Goal: Task Accomplishment & Management: Complete application form

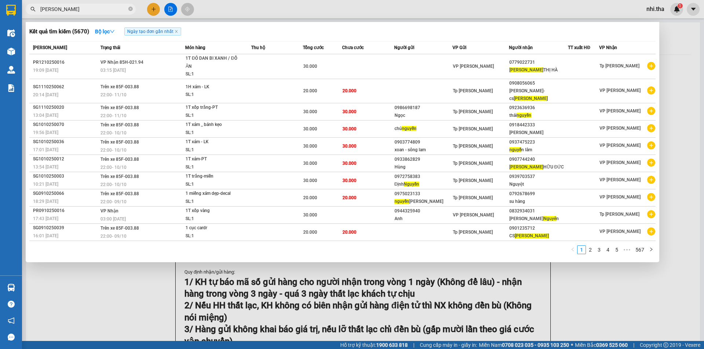
click at [669, 97] on div at bounding box center [352, 174] width 704 height 349
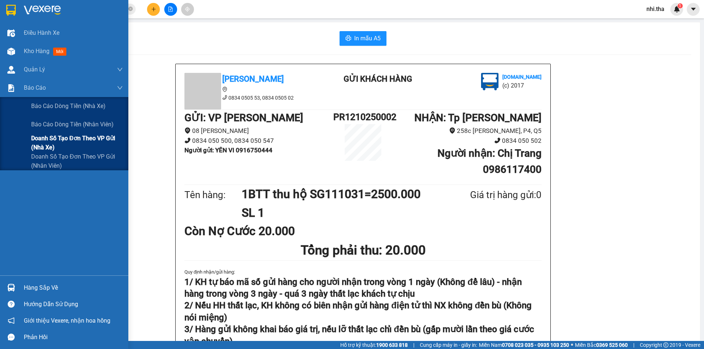
click at [54, 137] on span "Doanh số tạo đơn theo VP gửi (nhà xe)" at bounding box center [77, 143] width 92 height 18
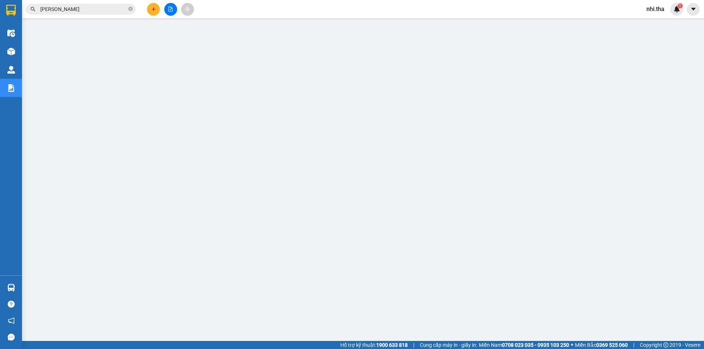
click at [102, 10] on input "[PERSON_NAME]" at bounding box center [83, 9] width 87 height 8
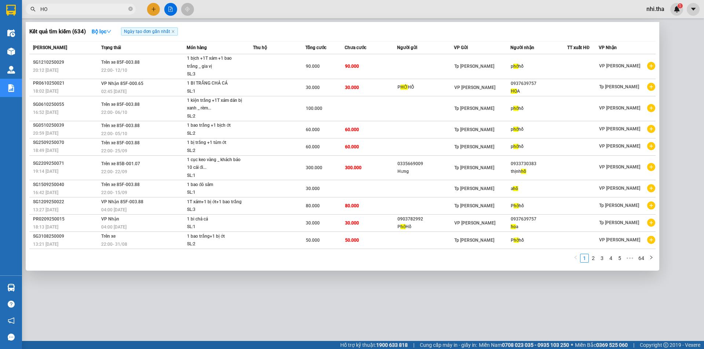
click at [78, 8] on input "HO" at bounding box center [83, 9] width 87 height 8
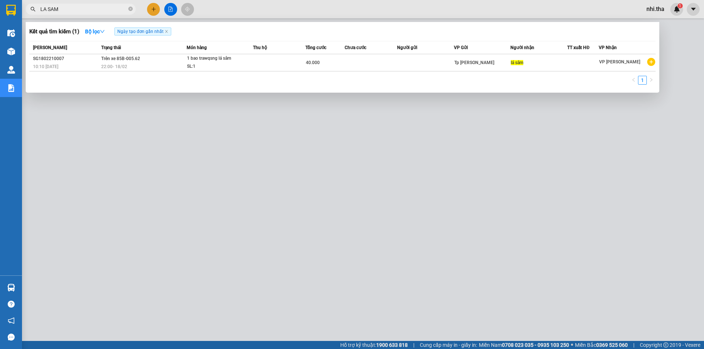
click at [91, 9] on input "LA SAM" at bounding box center [83, 9] width 87 height 8
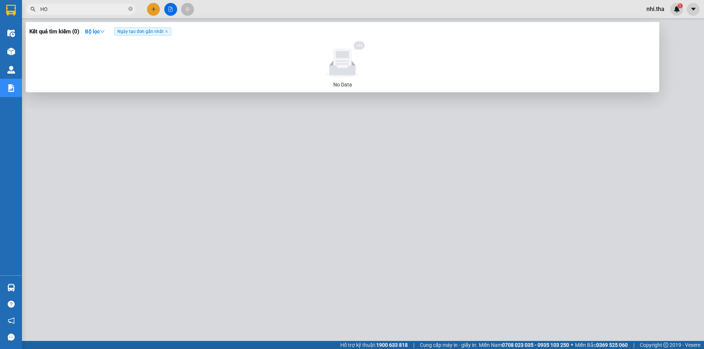
type input "H"
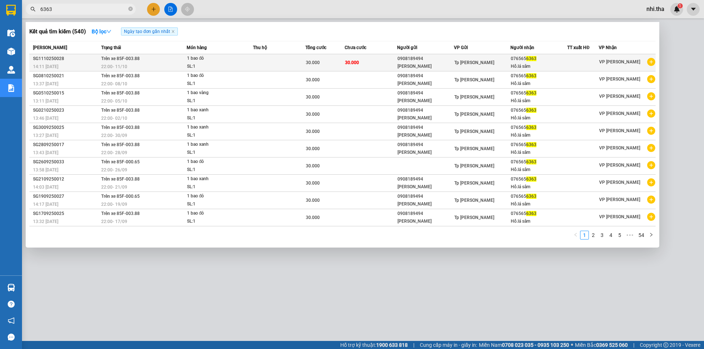
type input "6363"
click at [364, 64] on td "30.000" at bounding box center [371, 62] width 52 height 17
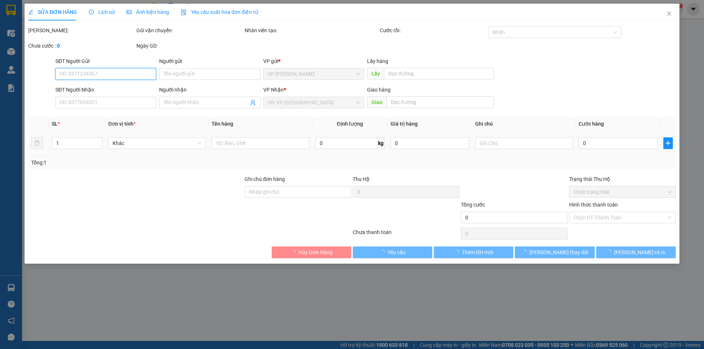
type input "0908189494"
type input "[PERSON_NAME]"
type input "0765656363"
type input "Hổ.lá sâm"
type input "30.000"
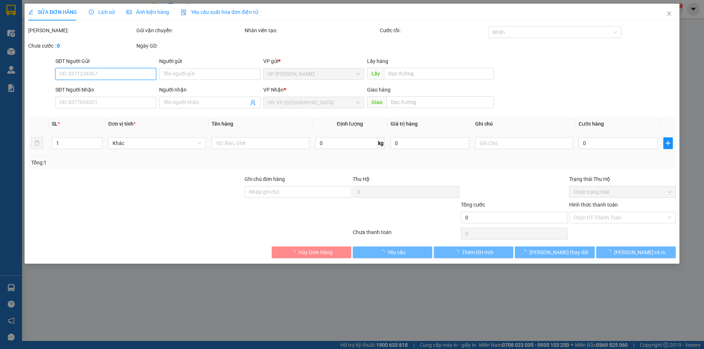
type input "30.000"
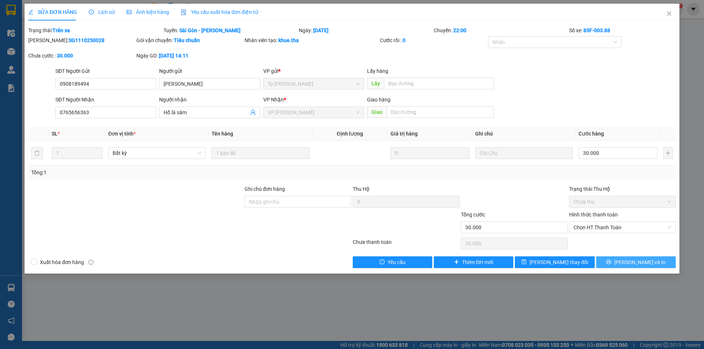
click at [627, 262] on button "[PERSON_NAME] và In" at bounding box center [636, 263] width 80 height 12
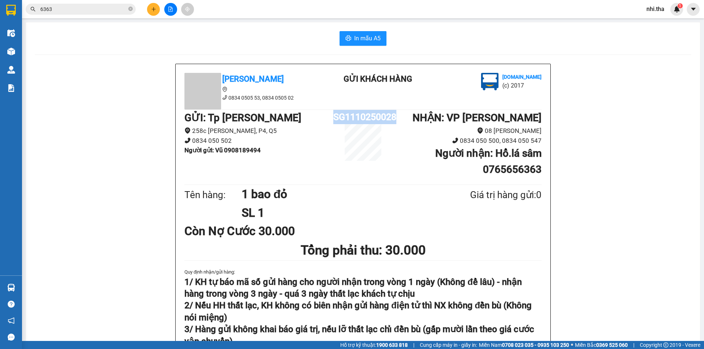
drag, startPoint x: 332, startPoint y: 117, endPoint x: 400, endPoint y: 120, distance: 67.9
click at [400, 120] on div "GỬI : Tp [PERSON_NAME] 258c [PERSON_NAME], P4, Q5 0834 050 502 Người gửi : Vũ 0…" at bounding box center [362, 146] width 357 height 73
copy div "SG1110250028"
click at [99, 11] on input "6363" at bounding box center [83, 9] width 87 height 8
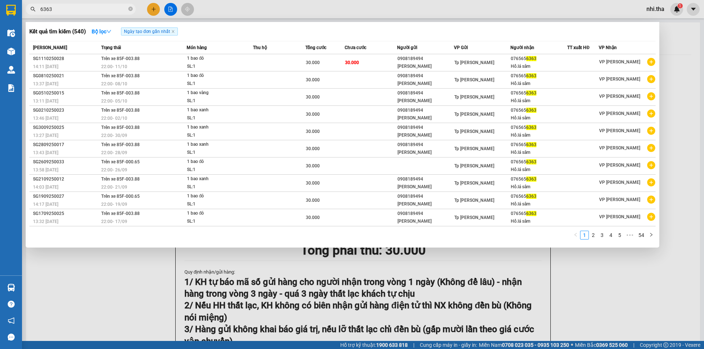
click at [99, 9] on input "6363" at bounding box center [83, 9] width 87 height 8
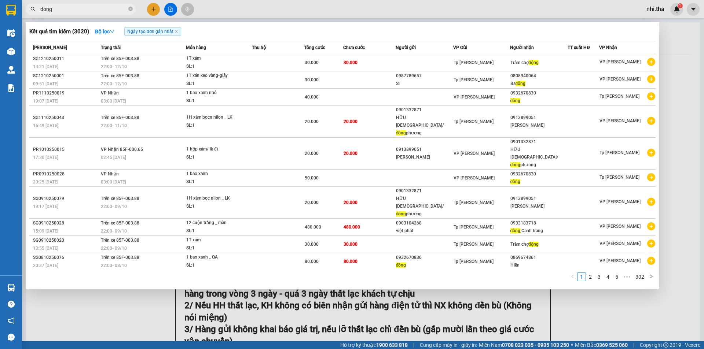
click at [674, 42] on div at bounding box center [352, 174] width 704 height 349
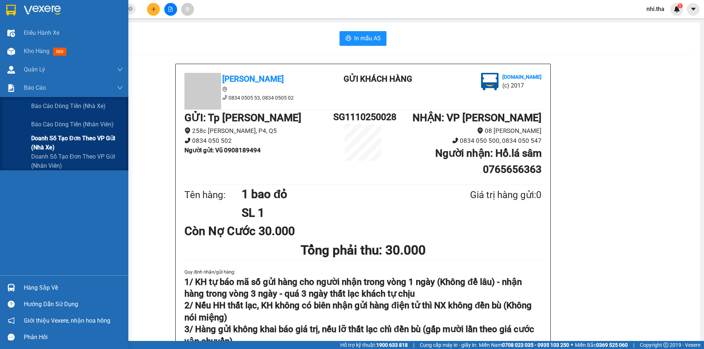
click at [75, 138] on span "Doanh số tạo đơn theo VP gửi (nhà xe)" at bounding box center [77, 143] width 92 height 18
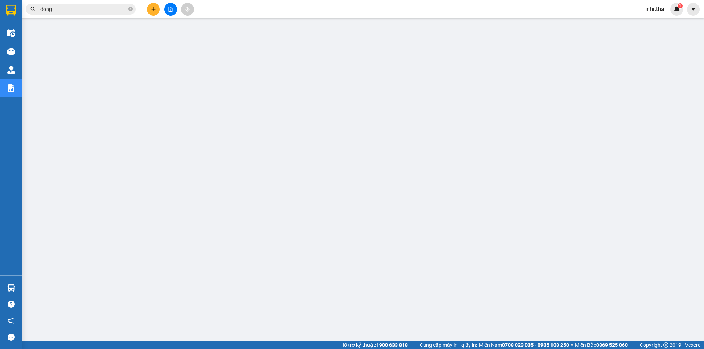
scroll to position [14, 0]
click at [95, 7] on input "dong" at bounding box center [83, 9] width 87 height 8
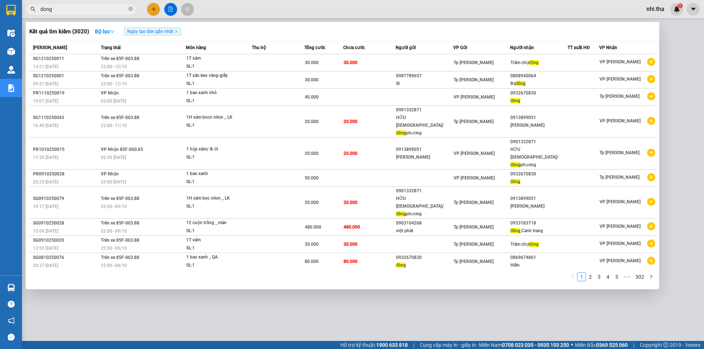
click at [95, 7] on input "dong" at bounding box center [83, 9] width 87 height 8
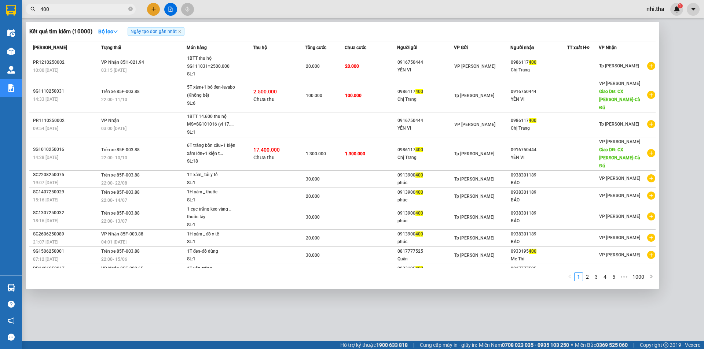
type input "400"
